Goal: Task Accomplishment & Management: Complete application form

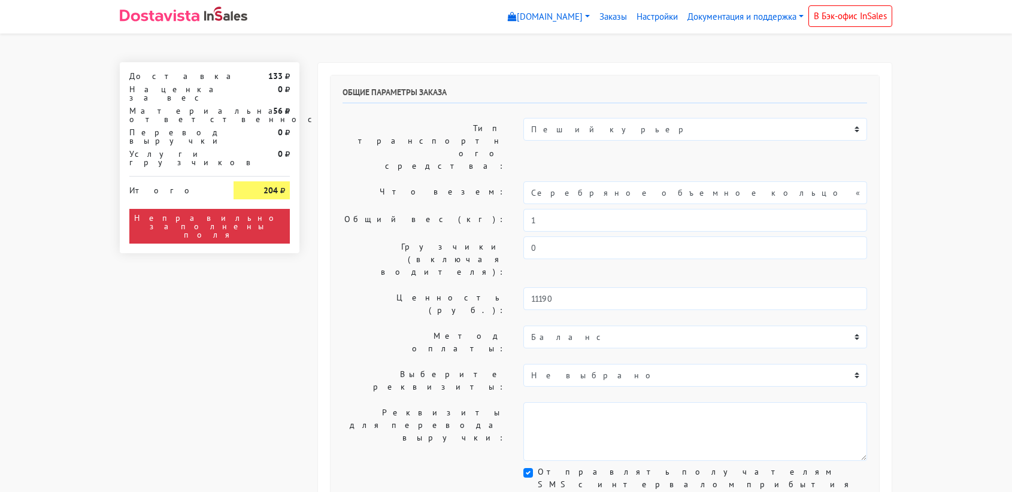
select select "11:00"
select select "21:00"
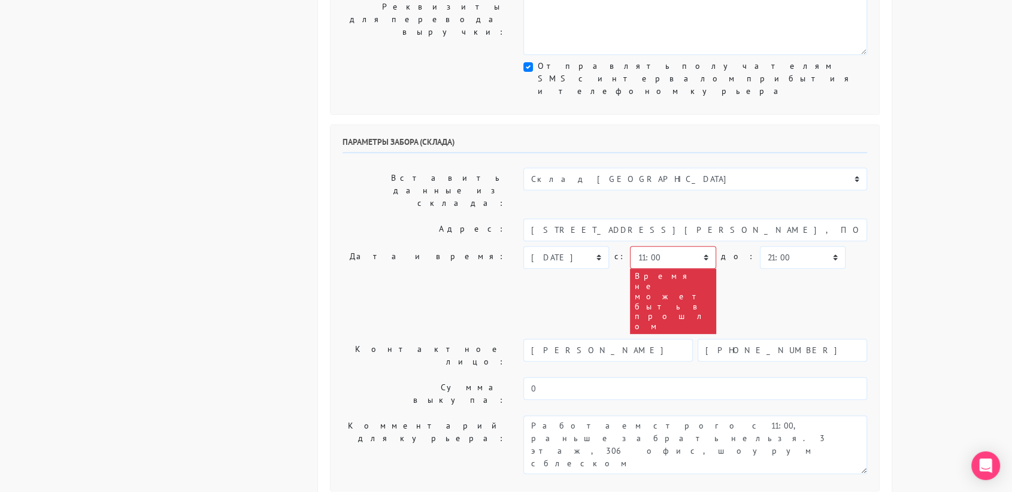
scroll to position [407, 0]
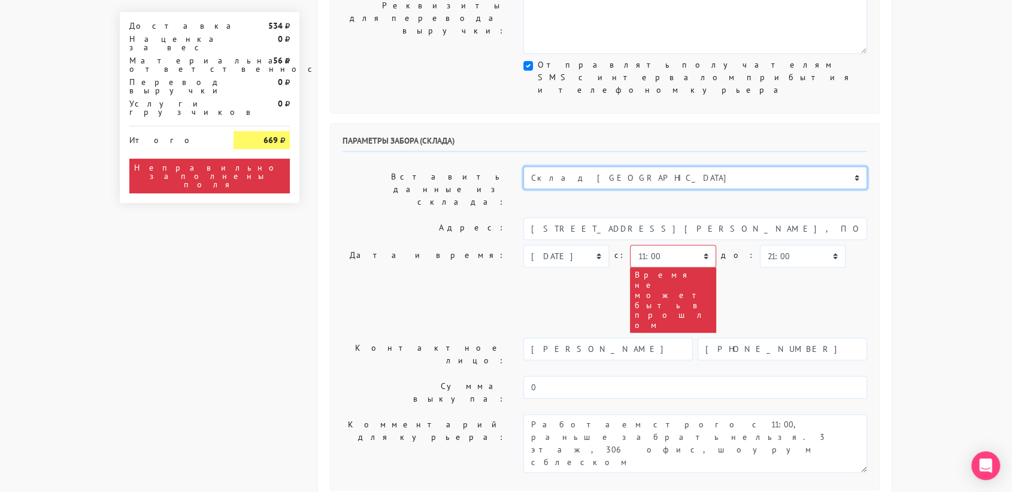
click at [568, 166] on select "Склад [GEOGRAPHIC_DATA] Склад [GEOGRAPHIC_DATA] [GEOGRAPHIC_DATA][PERSON_NAME] …" at bounding box center [695, 177] width 344 height 23
select select "1019"
click at [523, 166] on select "Склад [GEOGRAPHIC_DATA] Склад [GEOGRAPHIC_DATA] [GEOGRAPHIC_DATA][PERSON_NAME] …" at bounding box center [695, 177] width 344 height 23
type input "[STREET_ADDRESS][PERSON_NAME]"
type input "89251806702"
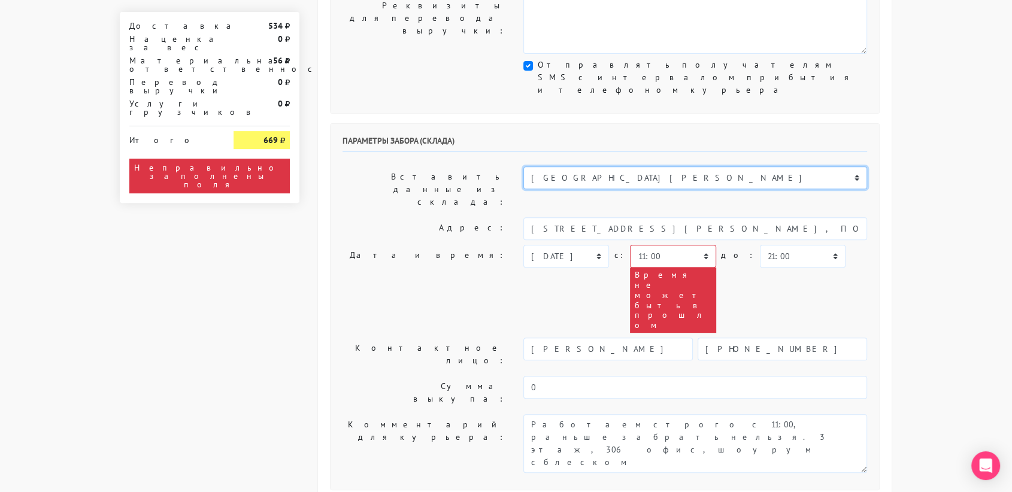
type textarea "Магазин серебряных украшений SBLESKOM (вход со стороны [GEOGRAPHIC_DATA])"
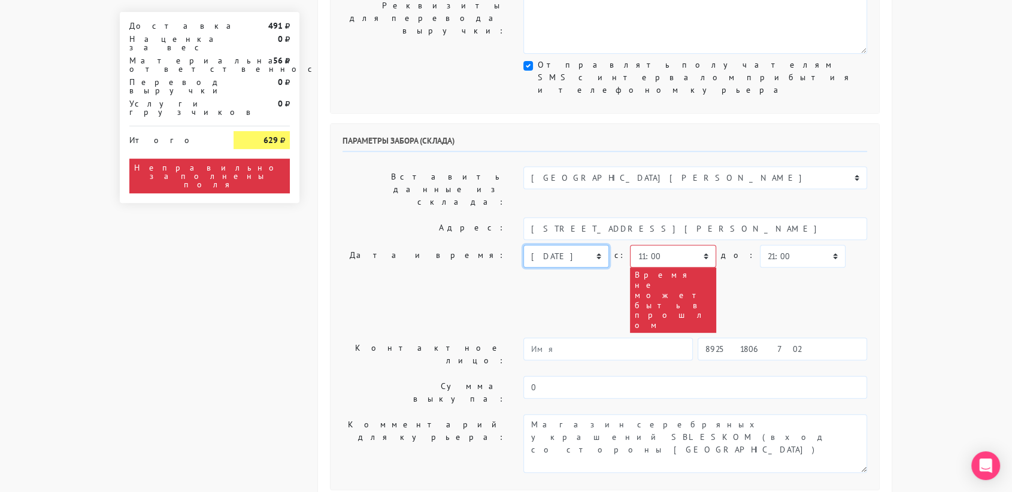
click at [586, 245] on select "[DATE] [DATE] [DATE] [DATE] [DATE] [DATE] [DATE] [DATE] [DATE]" at bounding box center [566, 256] width 86 height 23
select select "[DATE]"
click at [523, 245] on select "[DATE] [DATE] [DATE] [DATE] [DATE] [DATE] [DATE] [DATE] [DATE]" at bounding box center [566, 256] width 86 height 23
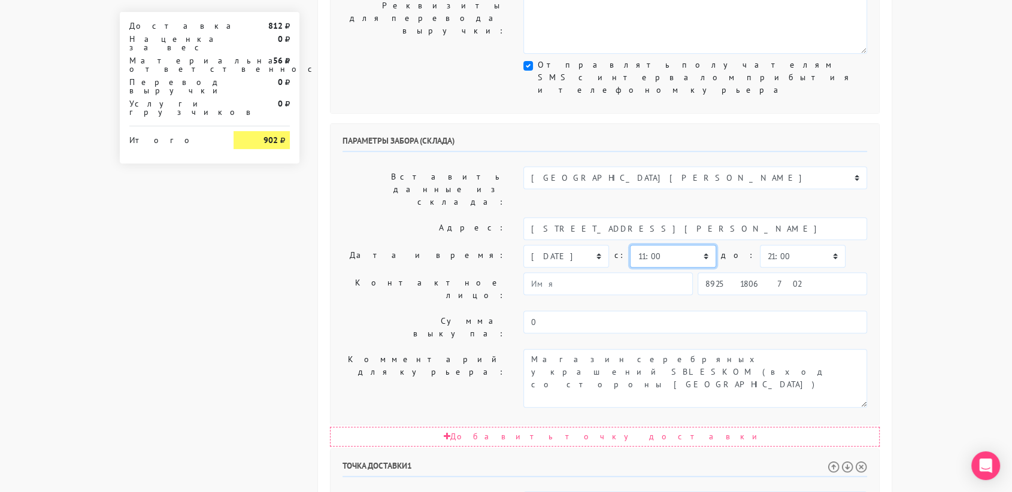
click at [665, 245] on select "00:00 00:30 01:00 01:30 02:00 02:30 03:00 03:30 04:00 04:30 05:00 05:30 06:00 0…" at bounding box center [673, 256] width 86 height 23
click at [630, 245] on select "00:00 00:30 01:00 01:30 02:00 02:30 03:00 03:30 04:00 04:30 05:00 05:30 06:00 0…" at bounding box center [673, 256] width 86 height 23
click at [685, 245] on select "00:00 00:30 01:00 01:30 02:00 02:30 03:00 03:30 04:00 04:30 05:00 05:30 06:00 0…" at bounding box center [673, 256] width 86 height 23
select select "15:00"
click at [630, 245] on select "00:00 00:30 01:00 01:30 02:00 02:30 03:00 03:30 04:00 04:30 05:00 05:30 06:00 0…" at bounding box center [673, 256] width 86 height 23
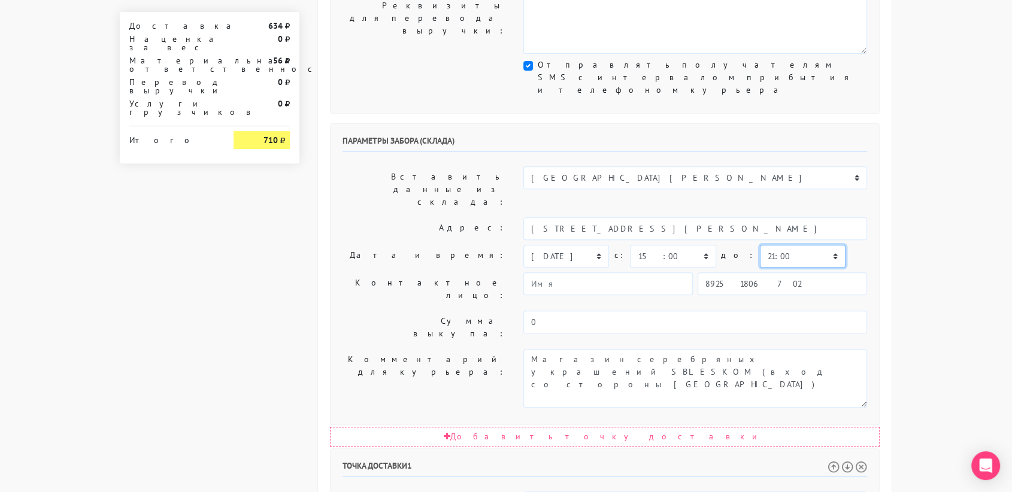
click at [760, 245] on select "00:00 00:30 01:00 01:30 02:00 02:30 03:00 03:30 04:00 04:30 05:00 05:30 06:00 0…" at bounding box center [803, 256] width 86 height 23
select select "15:30"
click at [760, 245] on select "00:00 00:30 01:00 01:30 02:00 02:30 03:00 03:30 04:00 04:30 05:00 05:30 06:00 0…" at bounding box center [803, 256] width 86 height 23
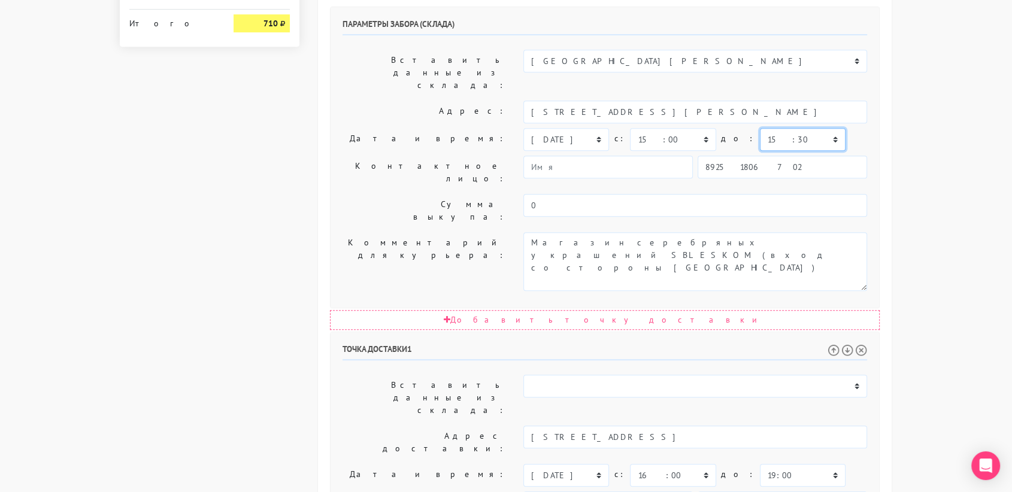
scroll to position [535, 0]
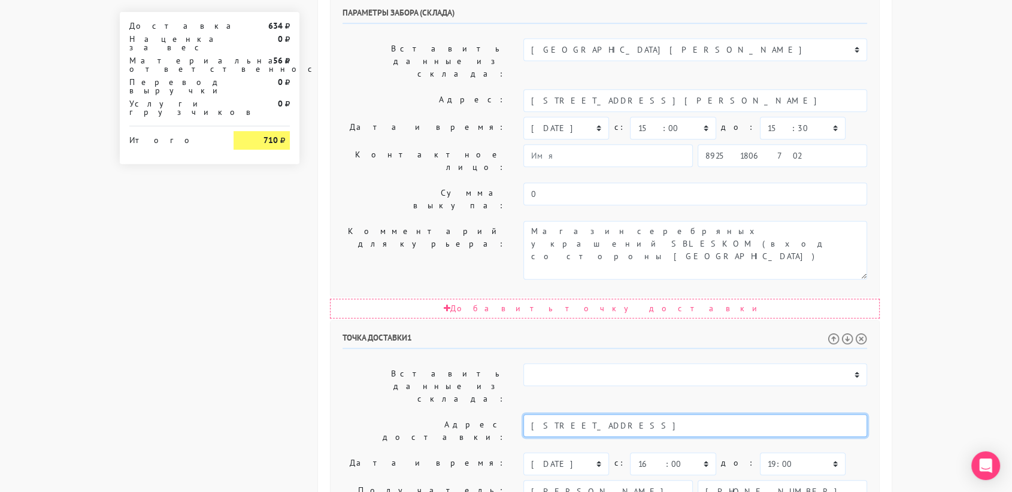
drag, startPoint x: 690, startPoint y: 237, endPoint x: 650, endPoint y: 238, distance: 39.5
click at [650, 414] on input "[STREET_ADDRESS]" at bounding box center [695, 425] width 344 height 23
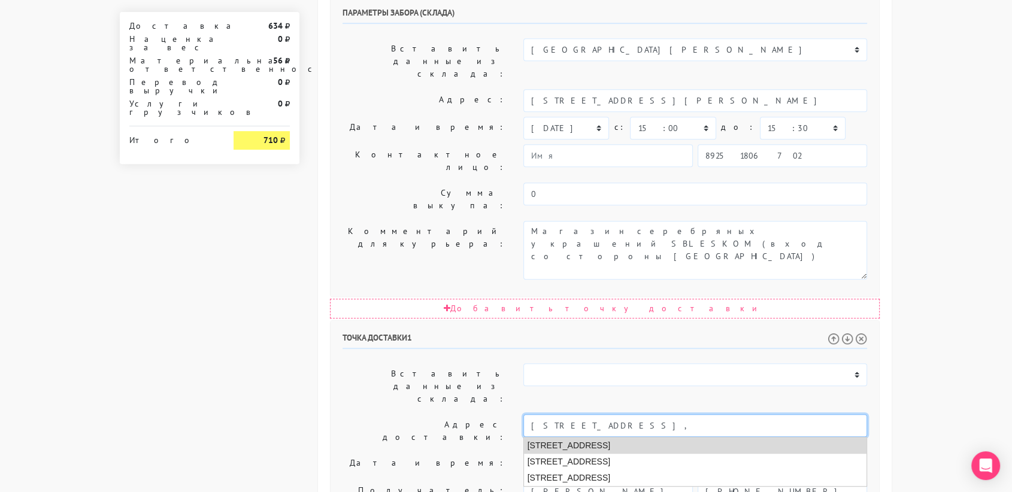
click at [663, 438] on li "[STREET_ADDRESS]" at bounding box center [695, 446] width 343 height 16
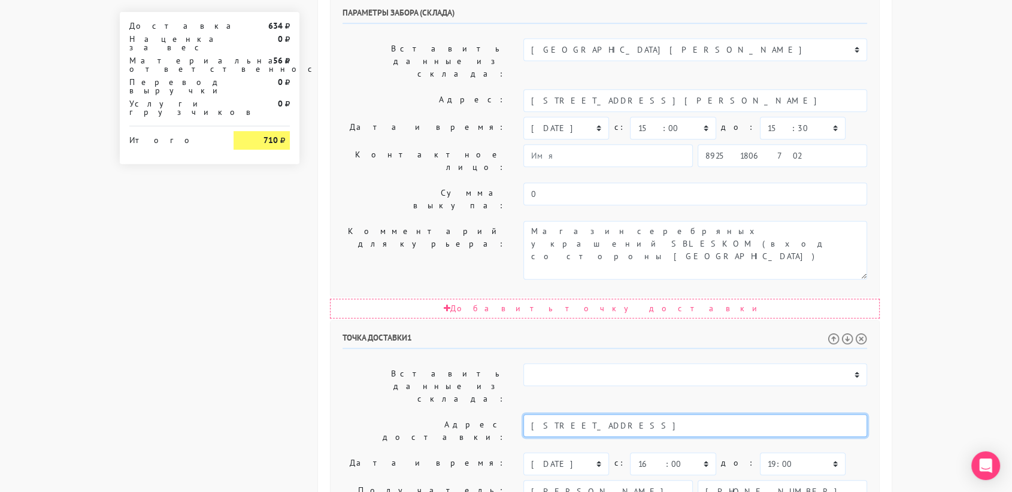
type input "[STREET_ADDRESS]"
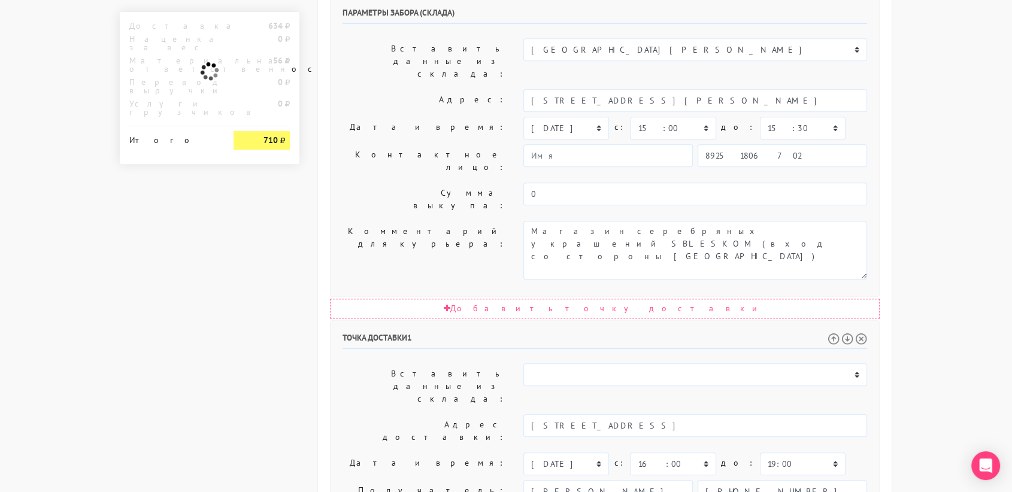
paste textarea "кв 29"
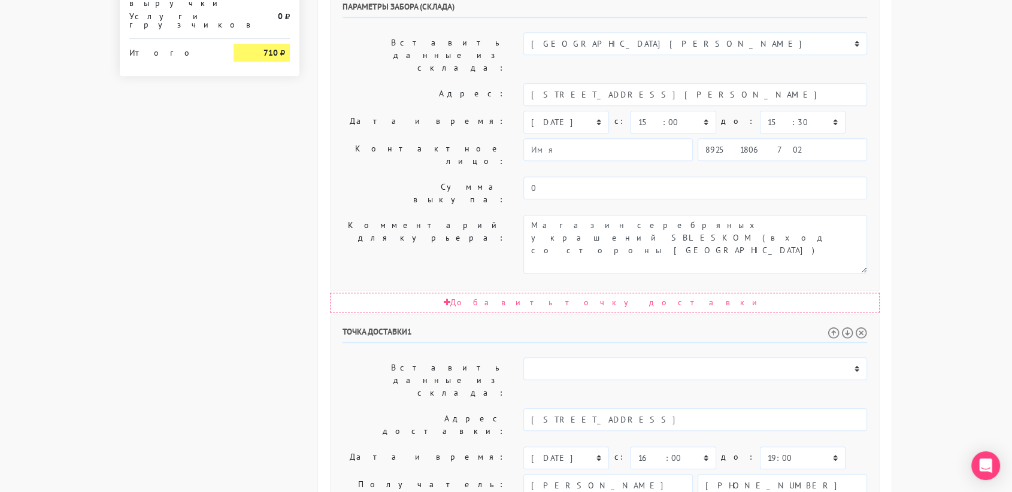
scroll to position [610, 0]
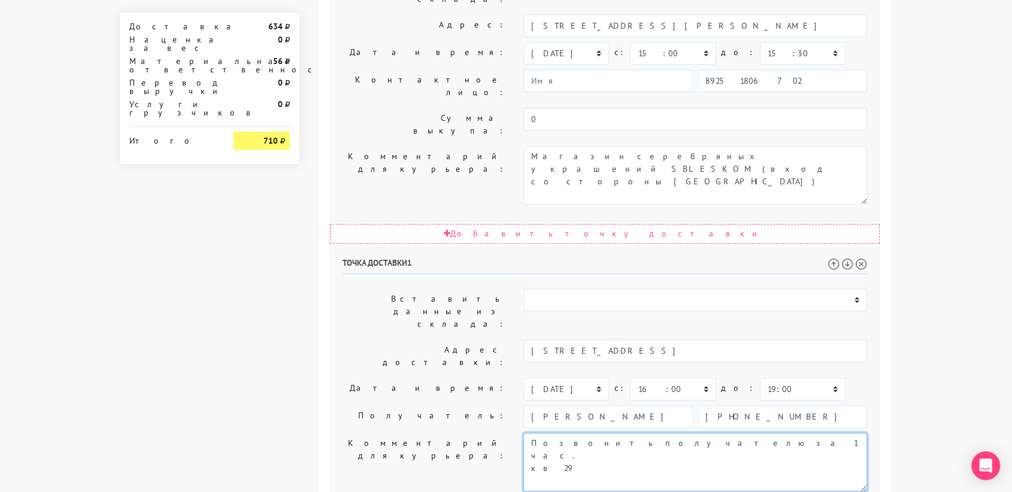
type textarea "Позвонить получателю за 1 час. кв 29"
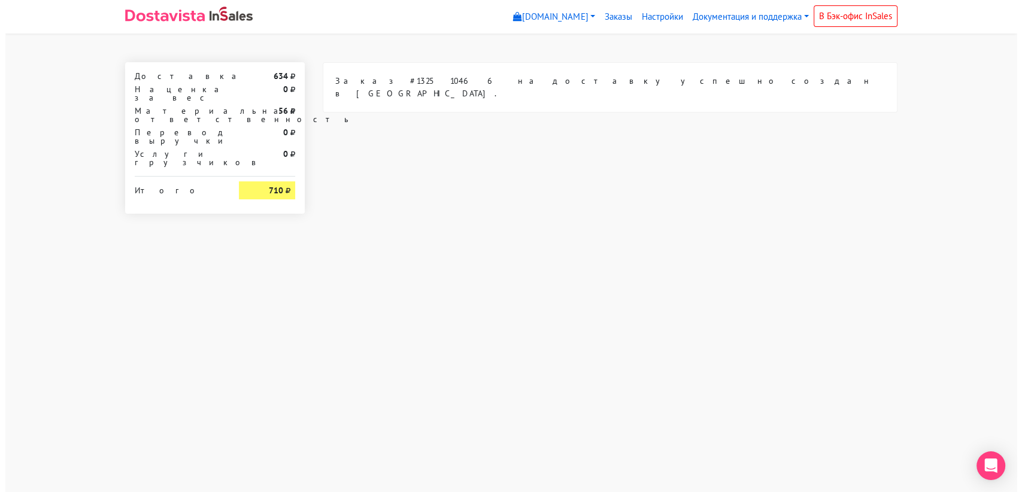
scroll to position [0, 0]
